Goal: Find specific page/section

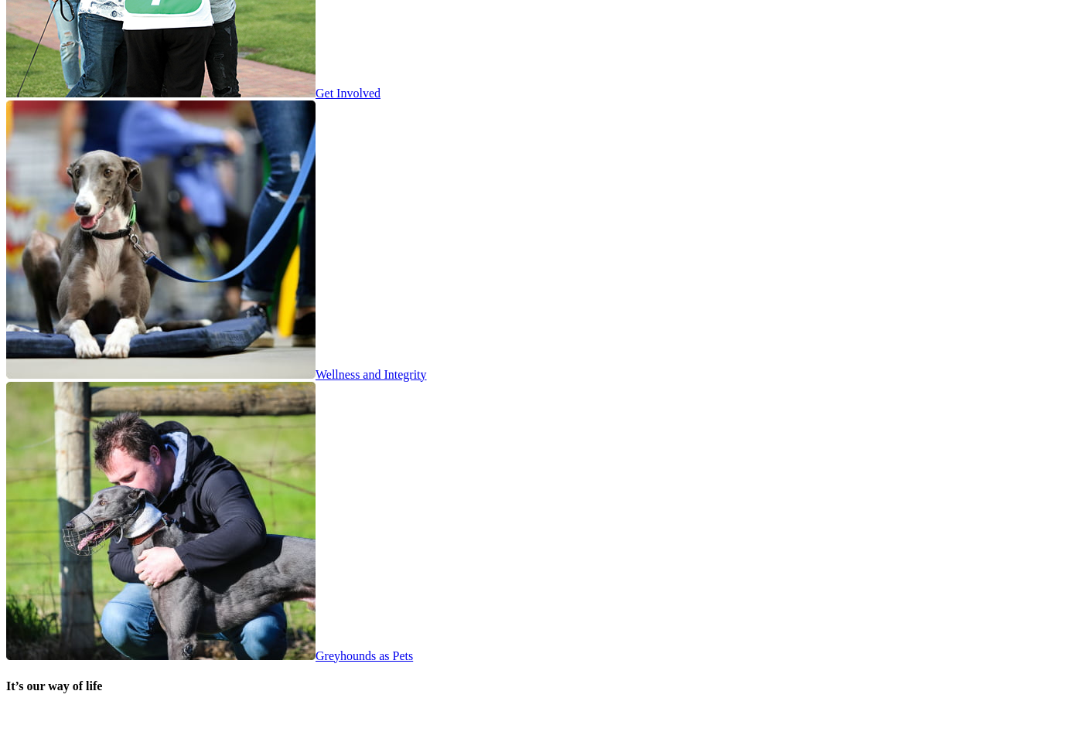
scroll to position [2907, 0]
